Goal: Task Accomplishment & Management: Use online tool/utility

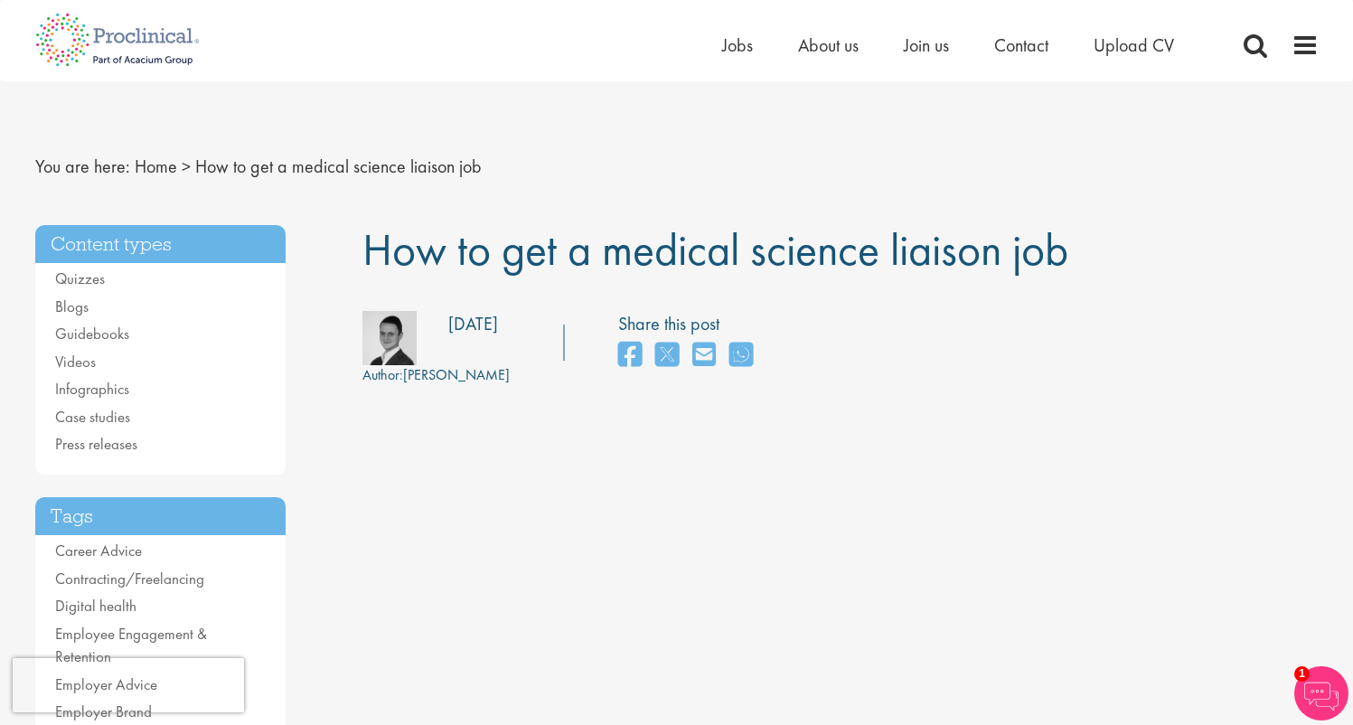
scroll to position [3, 0]
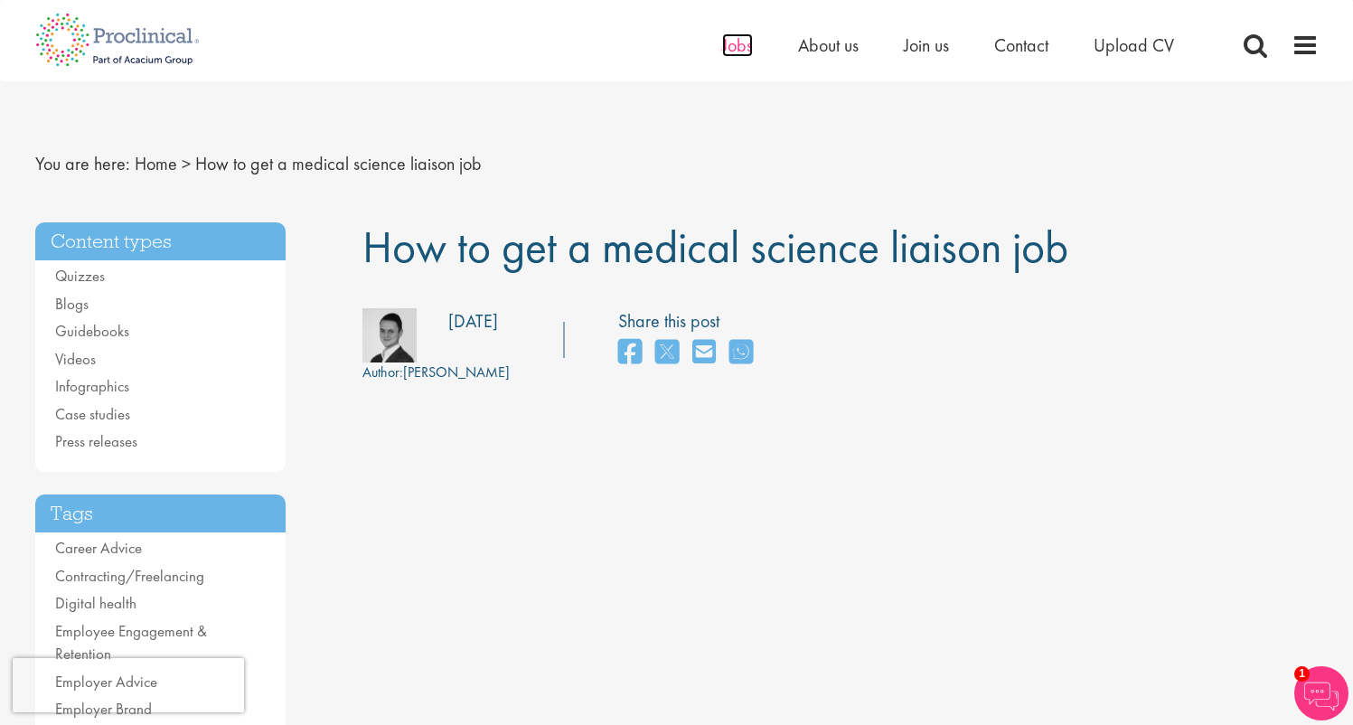
click at [738, 44] on span "Jobs" at bounding box center [737, 44] width 31 height 23
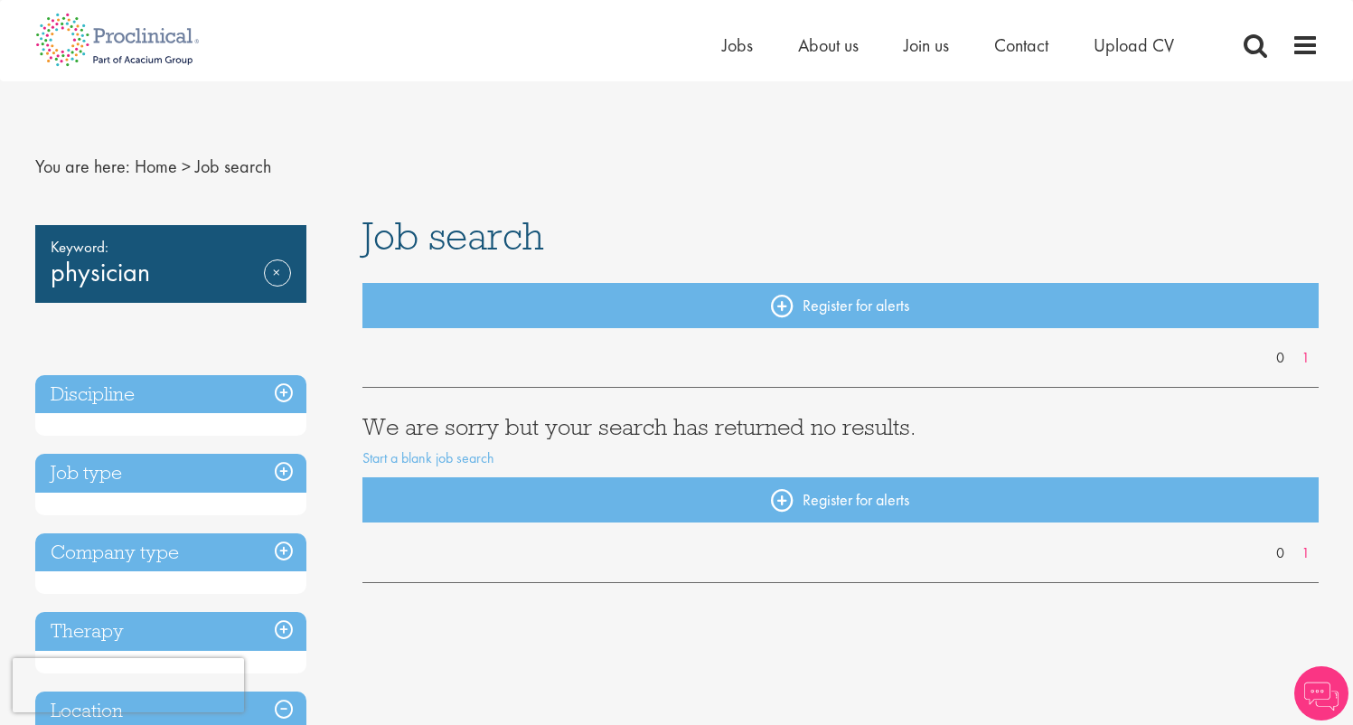
click at [191, 471] on h3 "Job type" at bounding box center [170, 473] width 271 height 39
click at [274, 271] on link "Remove" at bounding box center [277, 285] width 27 height 52
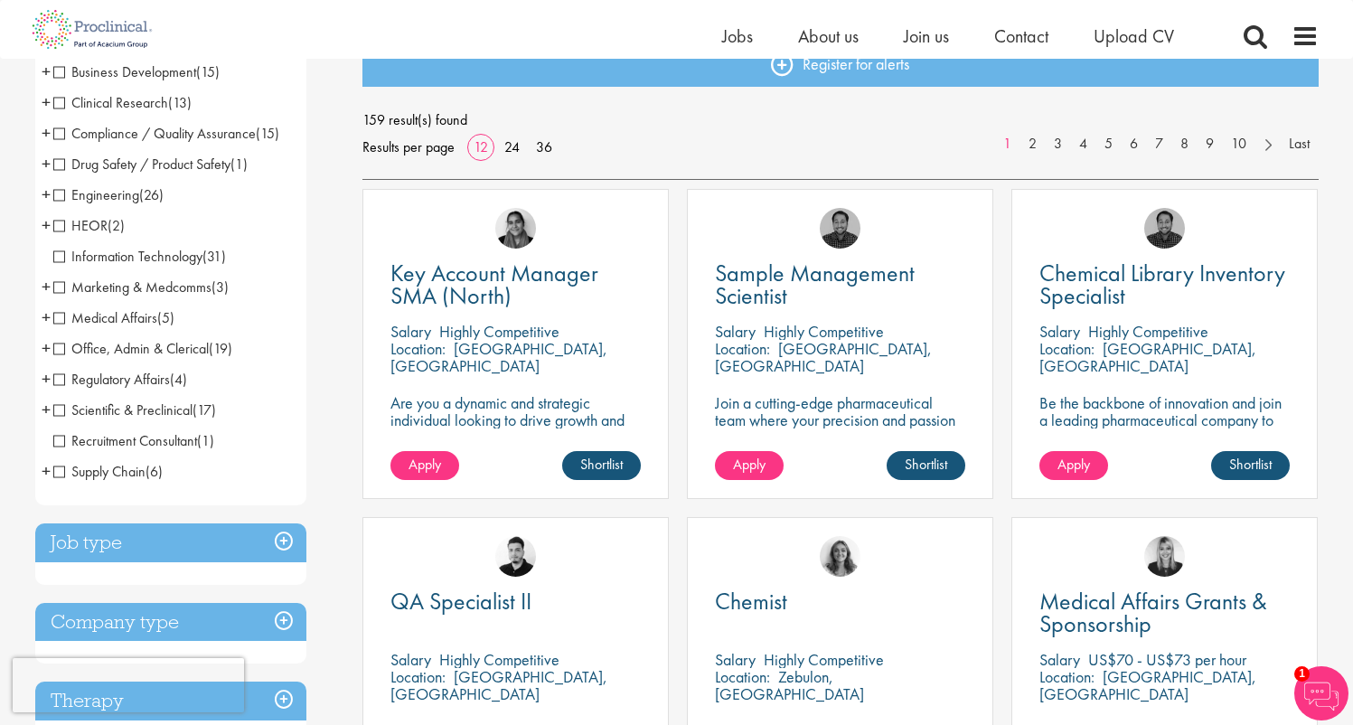
scroll to position [220, 0]
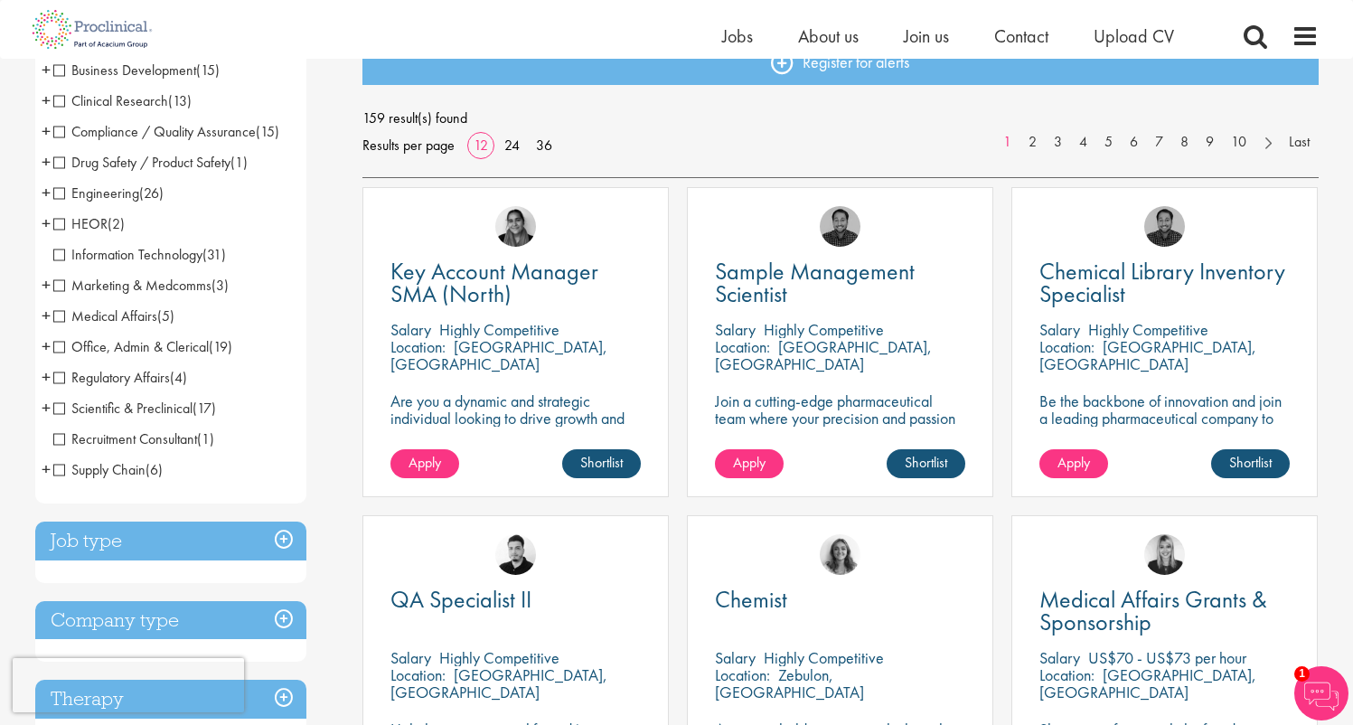
click at [60, 130] on span "Compliance / Quality Assurance" at bounding box center [154, 131] width 202 height 19
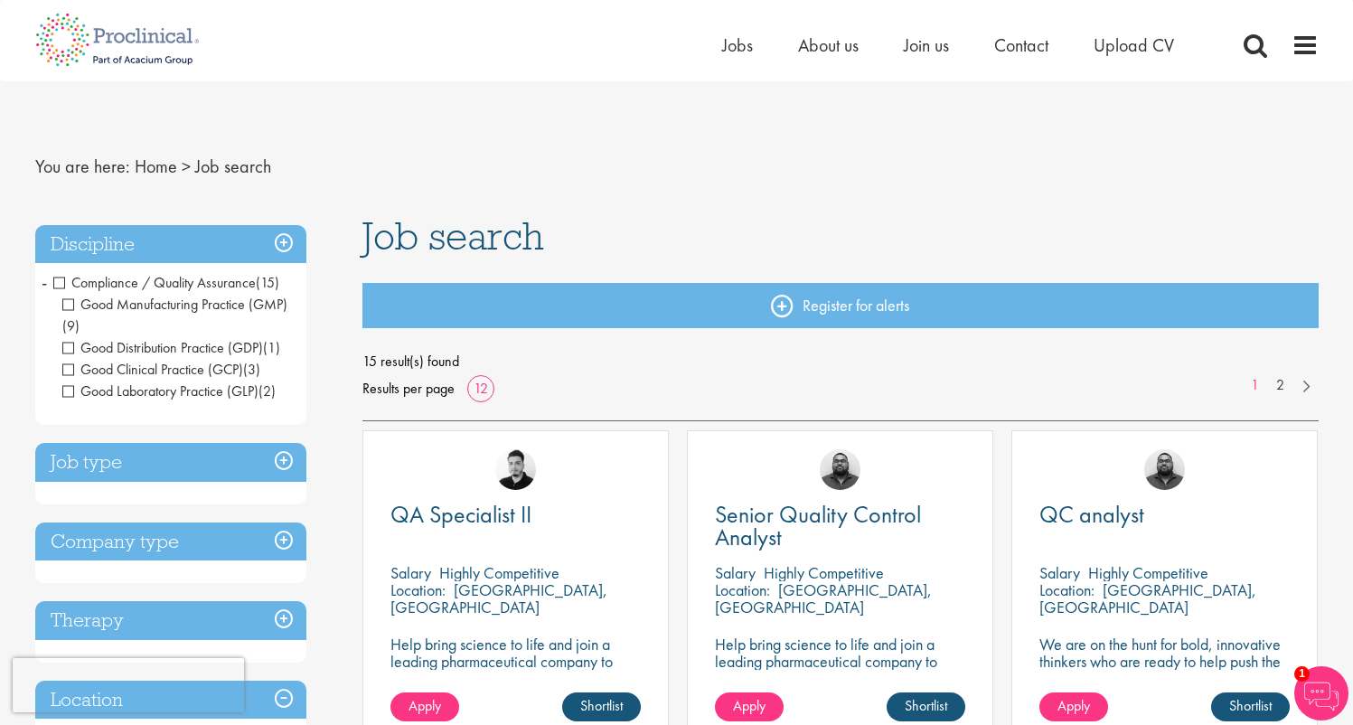
click at [54, 282] on span "Compliance / Quality Assurance" at bounding box center [154, 282] width 202 height 19
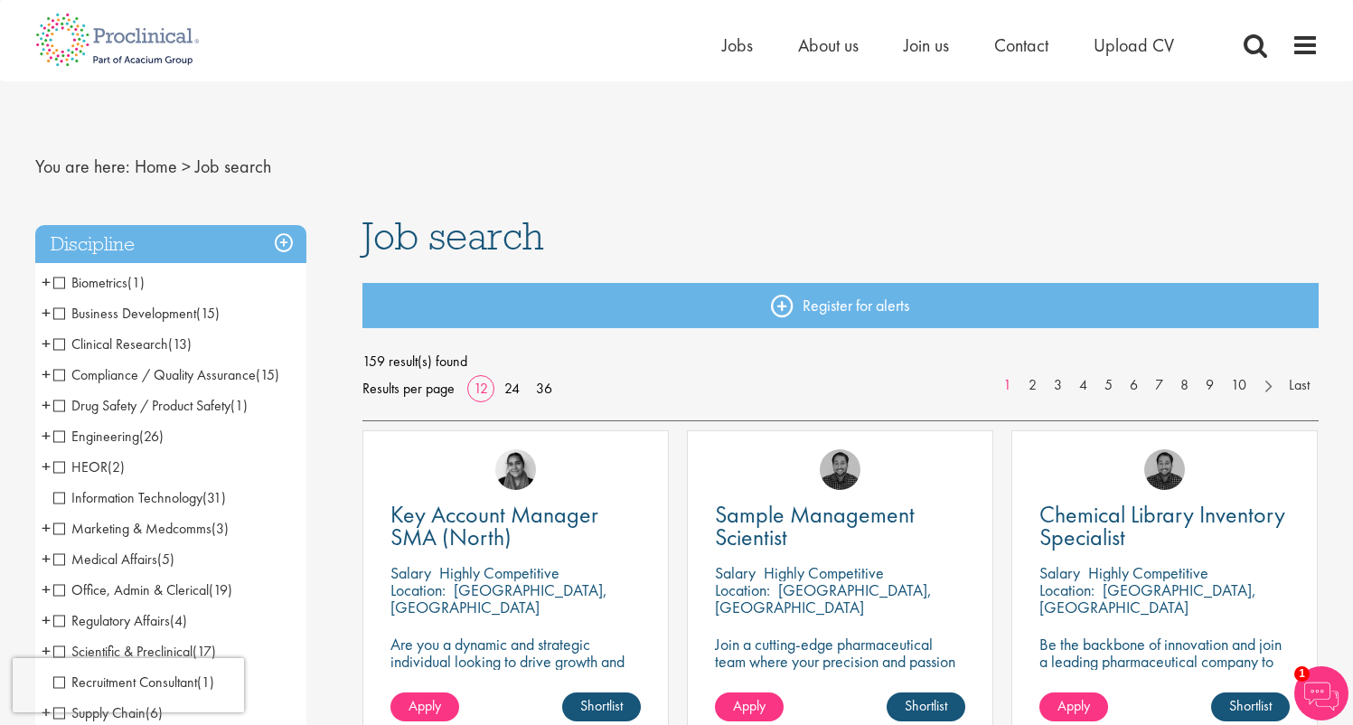
click at [60, 556] on span "Medical Affairs" at bounding box center [105, 558] width 104 height 19
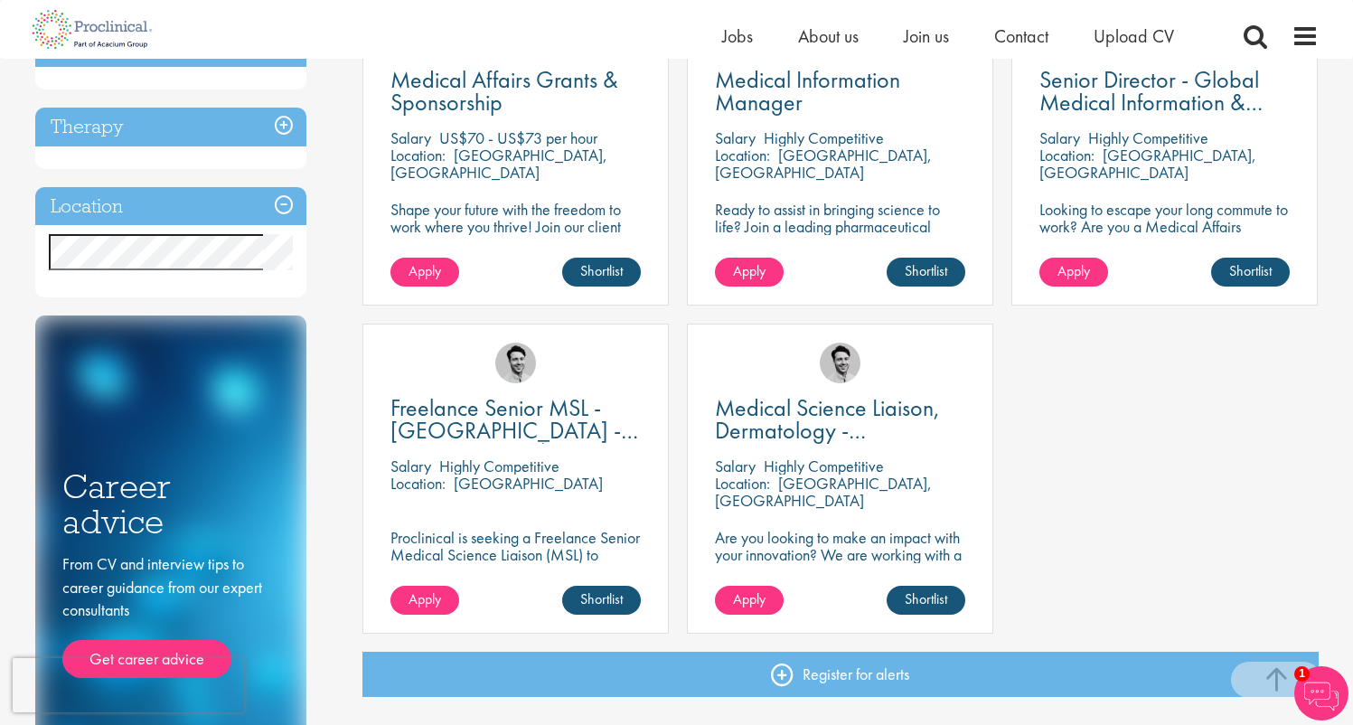
scroll to position [409, 0]
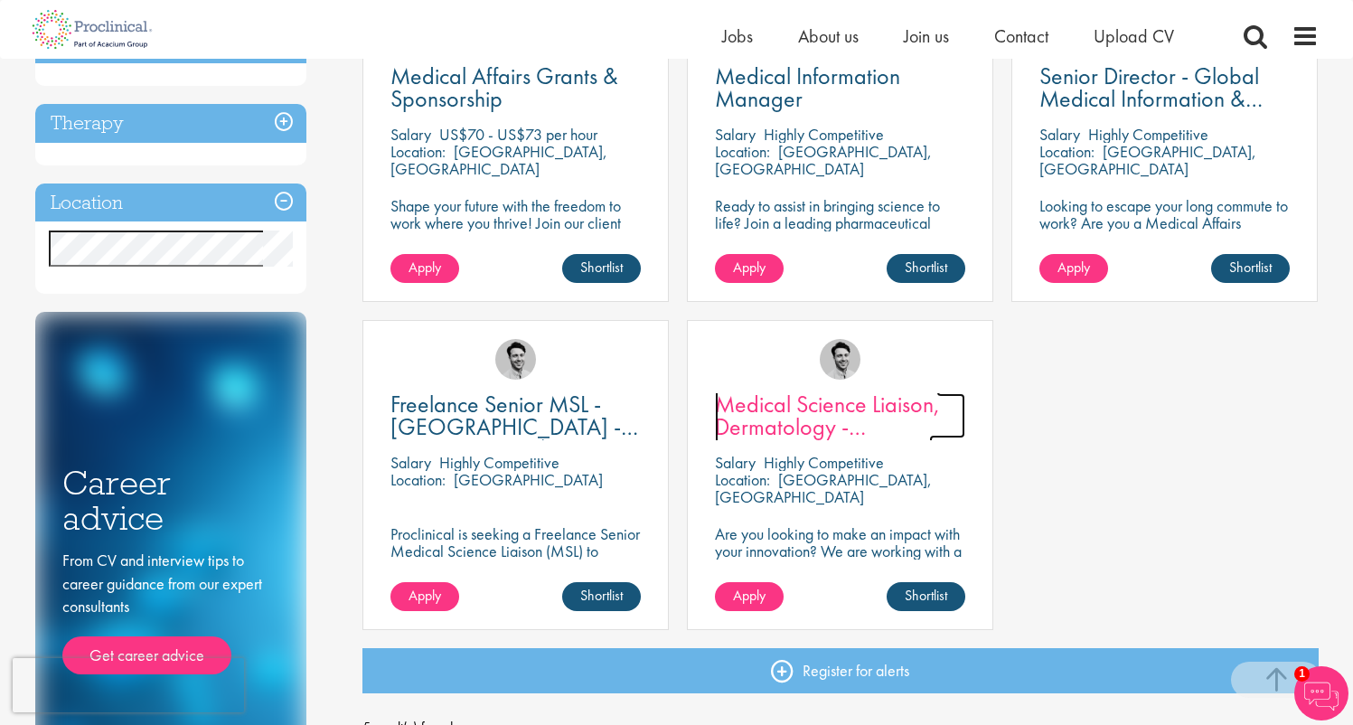
click at [830, 395] on span "Medical Science Liaison, Dermatology - Romania" at bounding box center [827, 427] width 225 height 76
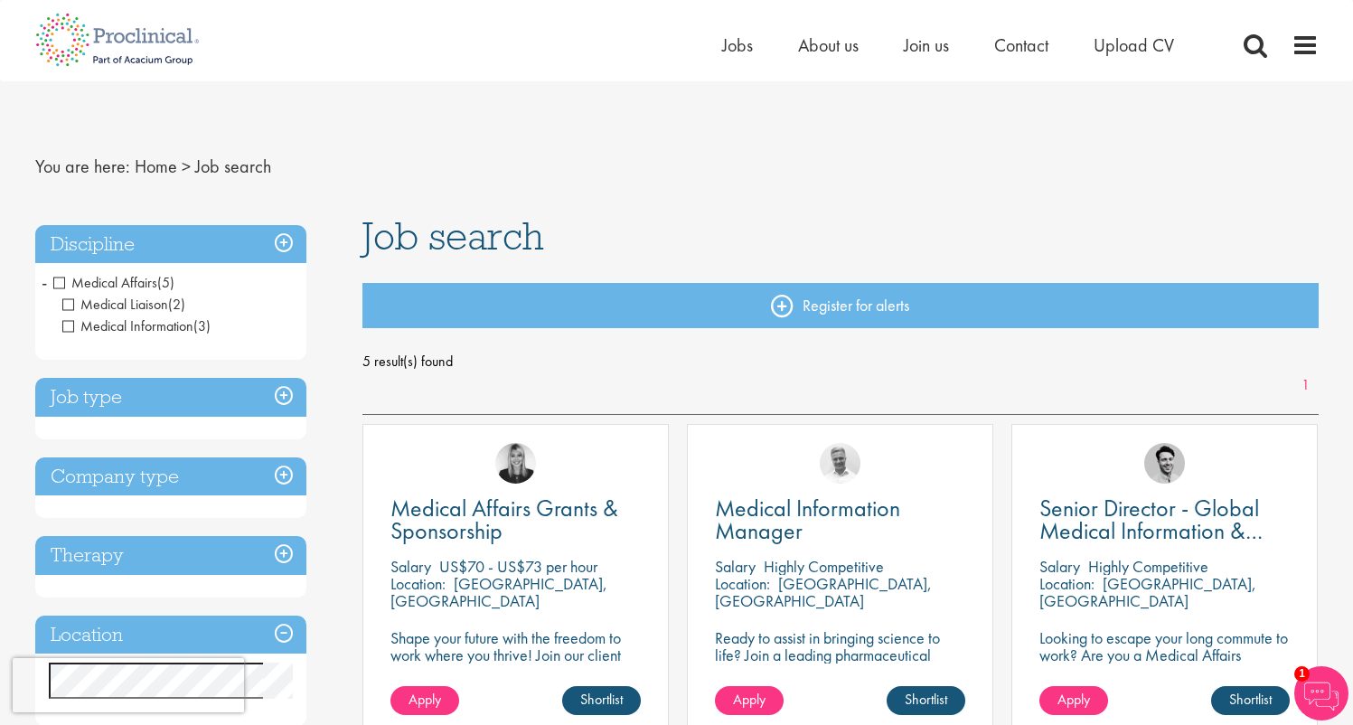
click at [56, 280] on span "Medical Affairs" at bounding box center [105, 282] width 104 height 19
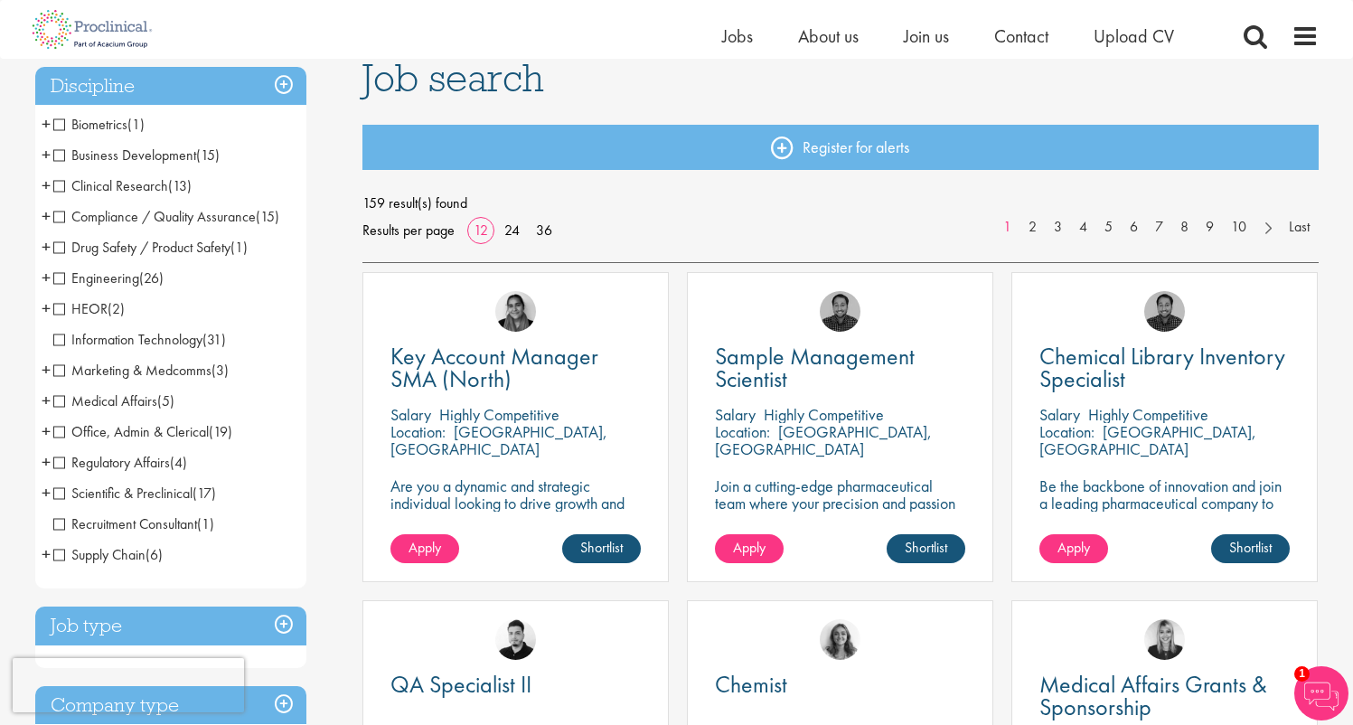
scroll to position [151, 0]
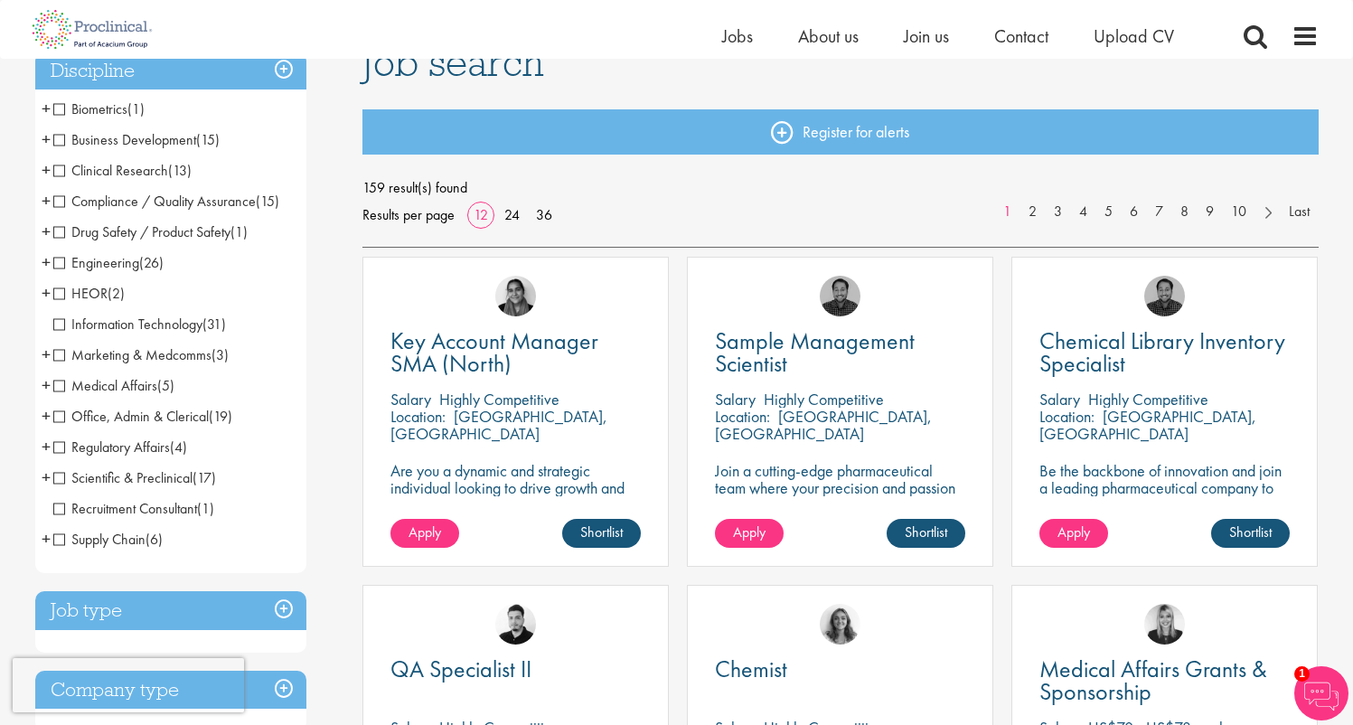
click at [60, 321] on span "Information Technology" at bounding box center [127, 323] width 149 height 19
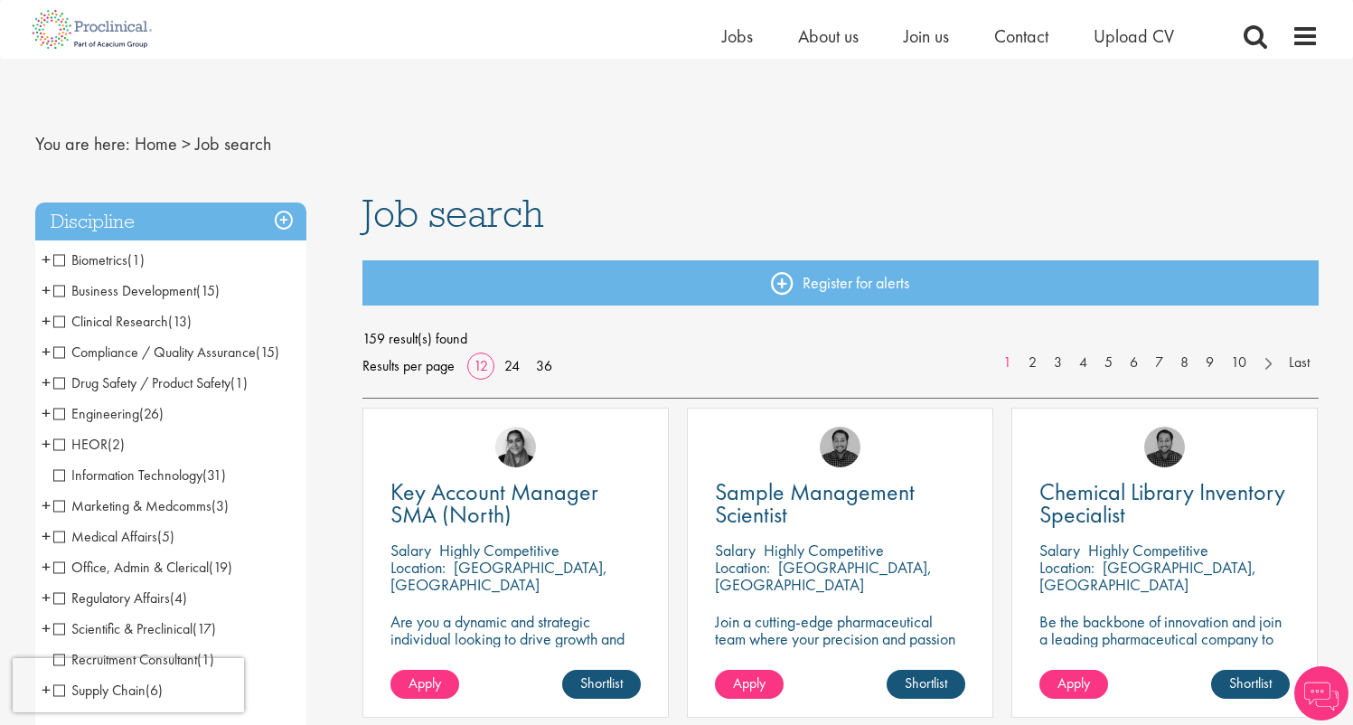
scroll to position [236, 0]
